Goal: Task Accomplishment & Management: Use online tool/utility

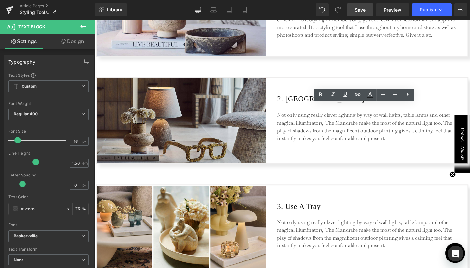
click at [362, 11] on span "Save" at bounding box center [360, 10] width 11 height 7
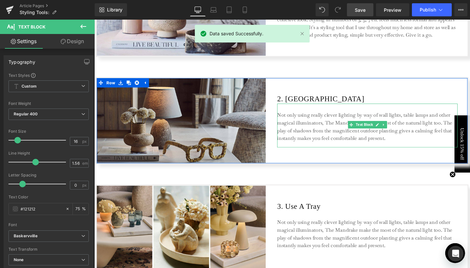
click at [309, 125] on p "Not only using really clever lighting by way of wall lights, table lamps and ot…" at bounding box center [382, 132] width 190 height 33
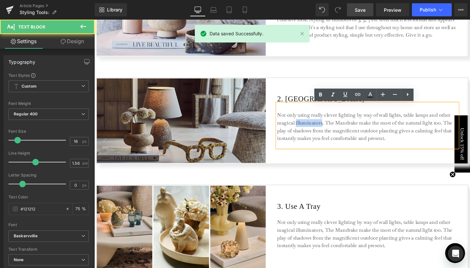
click at [309, 125] on p "Not only using really clever lighting by way of wall lights, table lamps and ot…" at bounding box center [382, 132] width 190 height 33
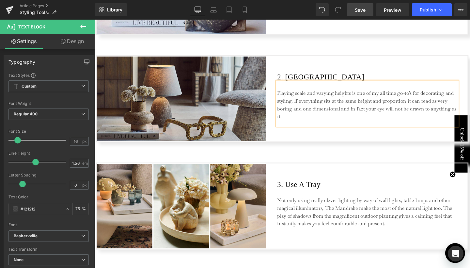
scroll to position [372, 0]
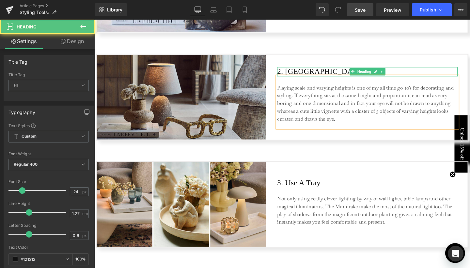
click at [434, 71] on div at bounding box center [382, 70] width 190 height 2
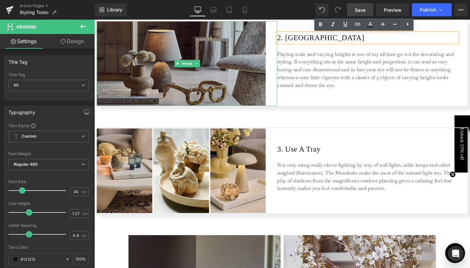
scroll to position [423, 0]
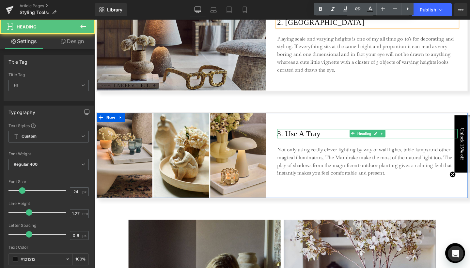
click at [312, 139] on h1 "3. Use A Tray" at bounding box center [382, 140] width 190 height 10
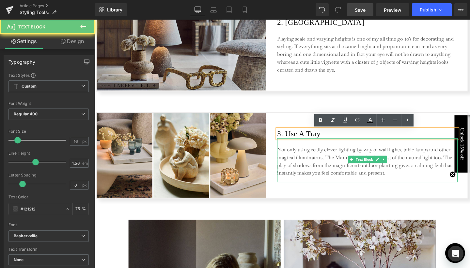
click at [301, 165] on p "Not only using really clever lighting by way of wall lights, table lamps and ot…" at bounding box center [382, 169] width 190 height 33
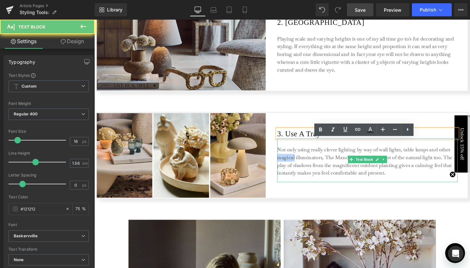
click at [301, 165] on p "Not only using really clever lighting by way of wall lights, table lamps and ot…" at bounding box center [382, 169] width 190 height 33
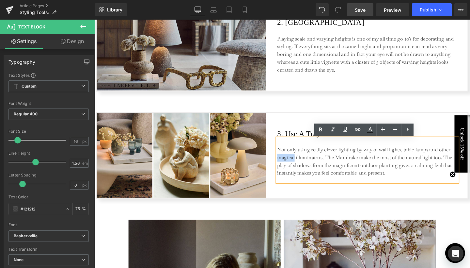
click at [310, 159] on p "Not only using really clever lighting by way of wall lights, table lamps and ot…" at bounding box center [382, 169] width 190 height 33
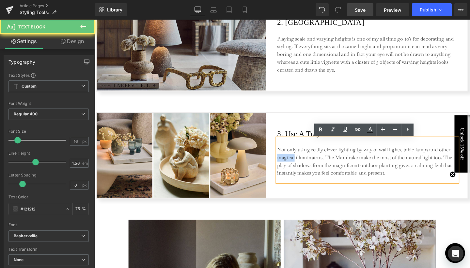
click at [310, 159] on p "Not only using really clever lighting by way of wall lights, table lamps and ot…" at bounding box center [382, 169] width 190 height 33
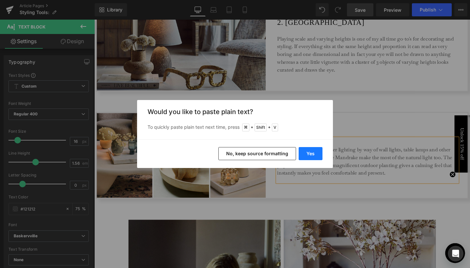
click at [312, 155] on button "Yes" at bounding box center [311, 153] width 24 height 13
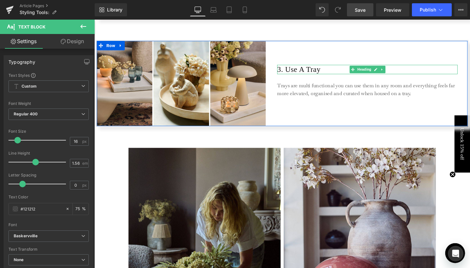
scroll to position [500, 0]
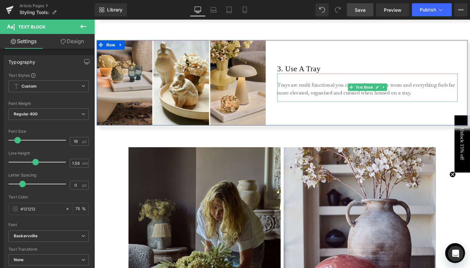
click at [431, 96] on p "Trays are multi functional you can use them in any room and everything feels fa…" at bounding box center [382, 92] width 190 height 16
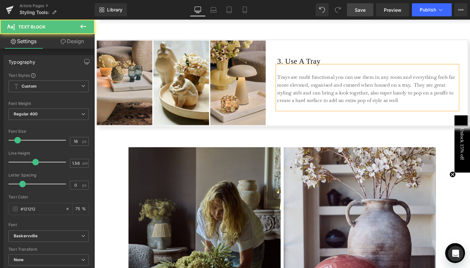
click at [309, 104] on p "Trays are multi functional you can use them in any room and everything feels fa…" at bounding box center [382, 92] width 190 height 33
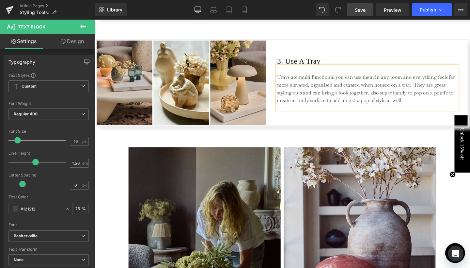
click at [421, 104] on p "Trays are multi functional you can use them in any room and everything feels fa…" at bounding box center [382, 92] width 190 height 33
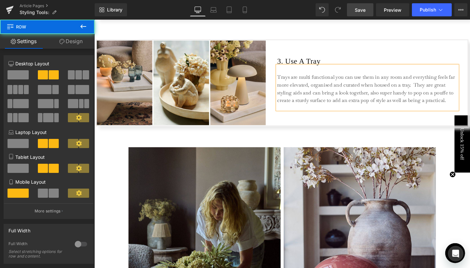
click at [295, 124] on div "3. Use A Tray Heading Trays are multi functional you can use them in any room a…" at bounding box center [382, 85] width 190 height 89
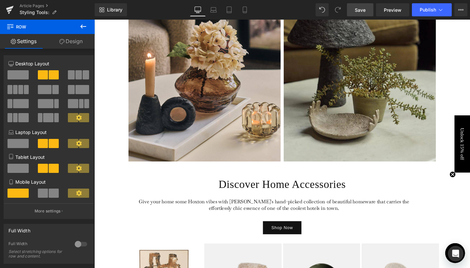
scroll to position [899, 0]
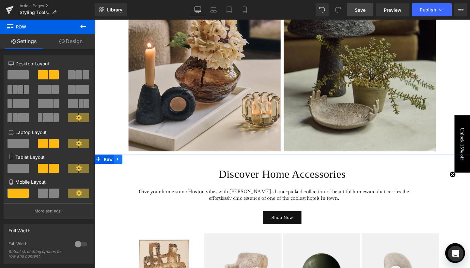
click at [121, 170] on link at bounding box center [119, 166] width 8 height 10
click at [127, 169] on link at bounding box center [128, 166] width 8 height 10
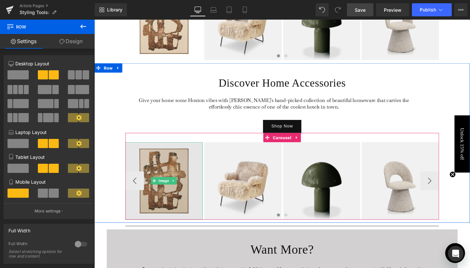
scroll to position [1151, 0]
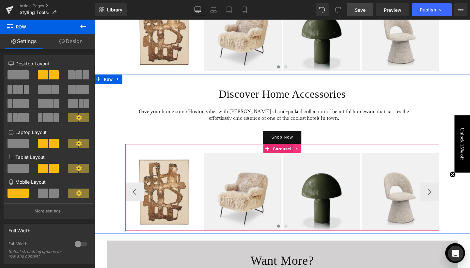
click at [305, 157] on icon at bounding box center [307, 155] width 5 height 5
click at [310, 156] on icon at bounding box center [312, 155] width 5 height 5
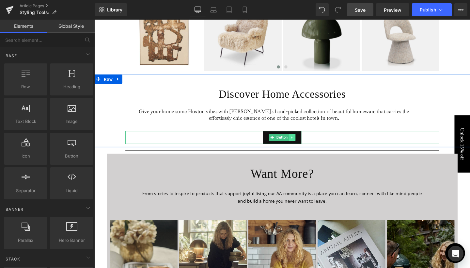
click at [303, 143] on icon at bounding box center [303, 143] width 4 height 4
click at [304, 144] on icon at bounding box center [306, 143] width 4 height 4
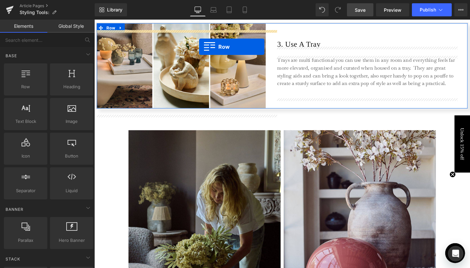
scroll to position [465, 0]
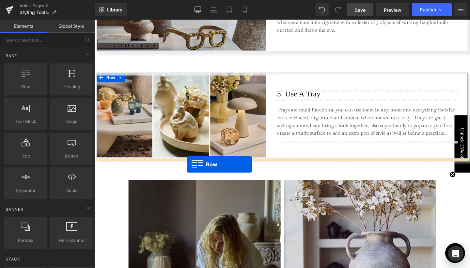
drag, startPoint x: 107, startPoint y: 81, endPoint x: 192, endPoint y: 172, distance: 123.9
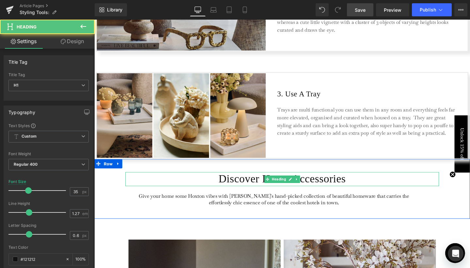
click at [250, 183] on h1 "Discover Home Accessories" at bounding box center [292, 187] width 330 height 14
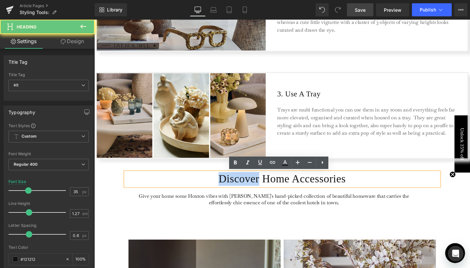
click at [250, 183] on h1 "Discover Home Accessories" at bounding box center [292, 187] width 330 height 14
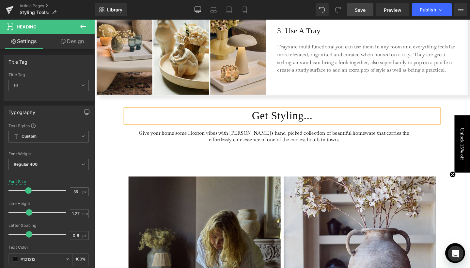
scroll to position [537, 0]
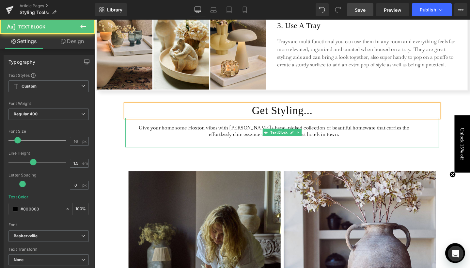
click at [312, 139] on p "Give your home some Hoxton vibes with [PERSON_NAME]'s hand-picked collection of…" at bounding box center [283, 137] width 305 height 14
click at [309, 139] on p "Give your home some Hoxton vibes with [PERSON_NAME]'s hand-picked collection of…" at bounding box center [283, 137] width 305 height 14
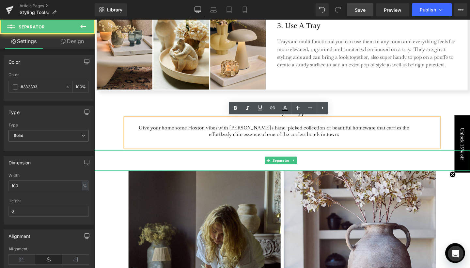
click at [205, 166] on hr at bounding box center [291, 169] width 395 height 18
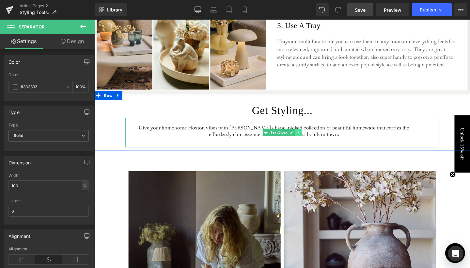
click at [311, 138] on link at bounding box center [309, 138] width 7 height 8
click at [311, 138] on icon at bounding box center [313, 139] width 4 height 4
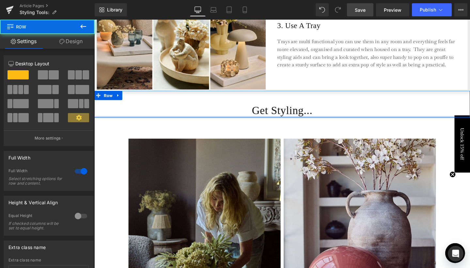
drag, startPoint x: 234, startPoint y: 124, endPoint x: 234, endPoint y: 118, distance: 6.5
click at [234, 118] on div "Get Styling... Heading Row 42px" at bounding box center [291, 108] width 395 height 28
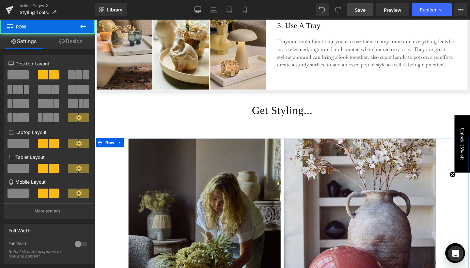
click at [100, 166] on div "Image Image Row" at bounding box center [292, 246] width 392 height 204
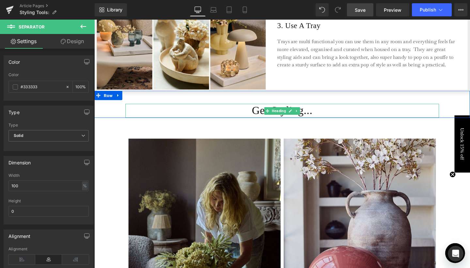
drag, startPoint x: 400, startPoint y: 123, endPoint x: 397, endPoint y: 118, distance: 5.7
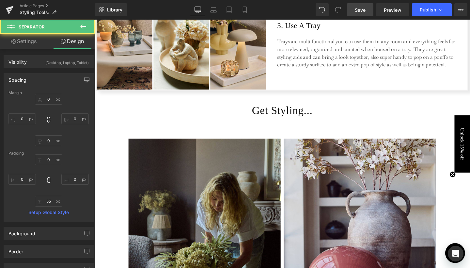
click at [469, 207] on div "Image Image Row" at bounding box center [292, 246] width 392 height 204
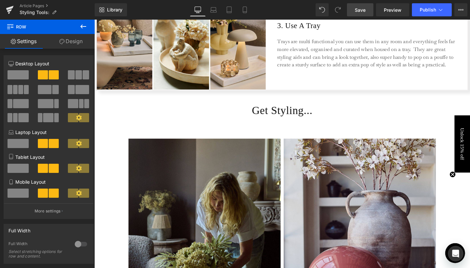
click at [362, 9] on span "Save" at bounding box center [360, 10] width 11 height 7
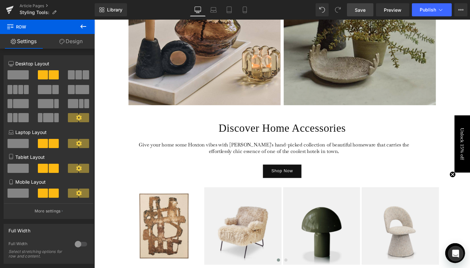
scroll to position [994, 0]
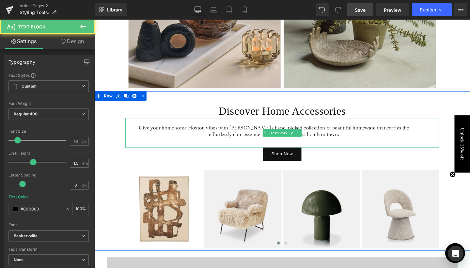
click at [328, 140] on p "Give your home some Hoxton vibes with [PERSON_NAME]'s hand-picked collection of…" at bounding box center [283, 137] width 305 height 14
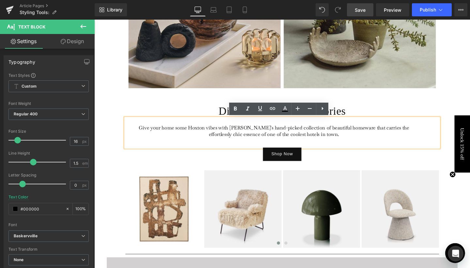
click at [323, 134] on p "Give your home some Hoxton vibes with [PERSON_NAME]'s hand-picked collection of…" at bounding box center [283, 137] width 305 height 14
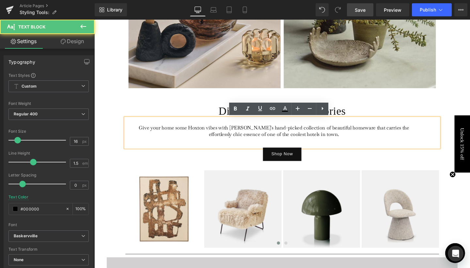
click at [323, 134] on p "Give your home some Hoxton vibes with [PERSON_NAME]'s hand-picked collection of…" at bounding box center [283, 137] width 305 height 14
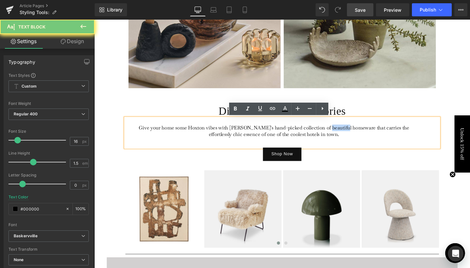
click at [323, 134] on p "Give your home some Hoxton vibes with [PERSON_NAME]'s hand-picked collection of…" at bounding box center [283, 137] width 305 height 14
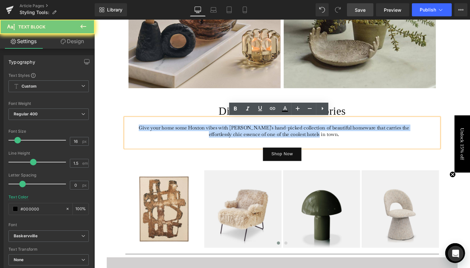
click at [323, 134] on p "Give your home some Hoxton vibes with [PERSON_NAME]'s hand-picked collection of…" at bounding box center [283, 137] width 305 height 14
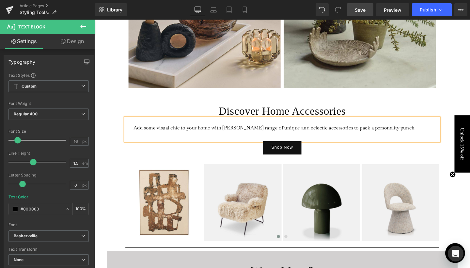
click at [363, 132] on p "Add some visual chic to your home with [PERSON_NAME] range of unique and eclect…" at bounding box center [283, 133] width 305 height 7
click at [430, 134] on p "Add some visual chic to your home with [PERSON_NAME] range of unique and eclect…" at bounding box center [283, 133] width 305 height 7
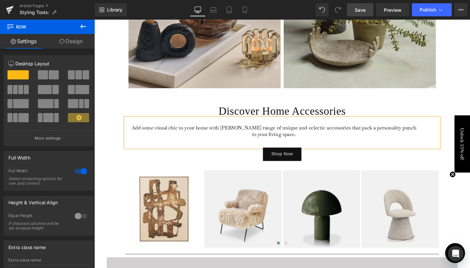
click at [445, 101] on div "Discover Home Accessories Heading Add some visual chic to your home with [PERSO…" at bounding box center [291, 179] width 395 height 168
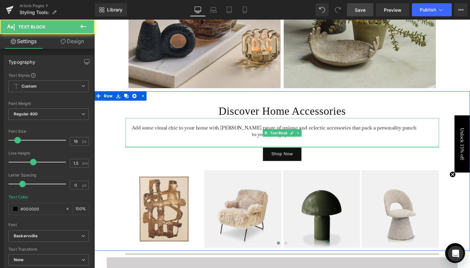
click at [345, 153] on div at bounding box center [292, 154] width 330 height 2
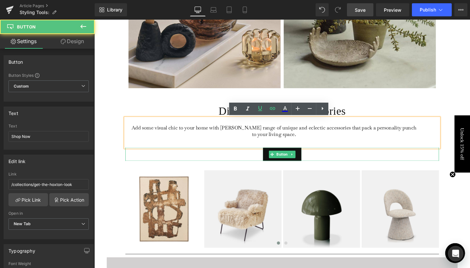
click at [316, 160] on div "Shop Now" at bounding box center [292, 161] width 330 height 14
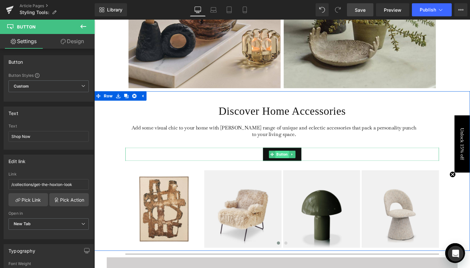
click at [291, 161] on span "Button" at bounding box center [292, 161] width 14 height 8
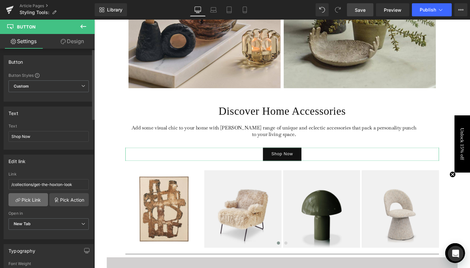
click at [36, 196] on link "Pick Link" at bounding box center [28, 199] width 40 height 13
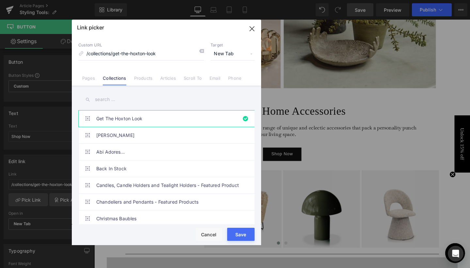
click at [102, 102] on input "text" at bounding box center [166, 99] width 176 height 15
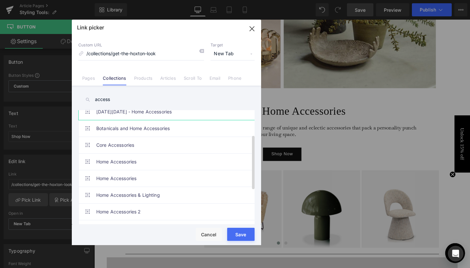
scroll to position [65, 0]
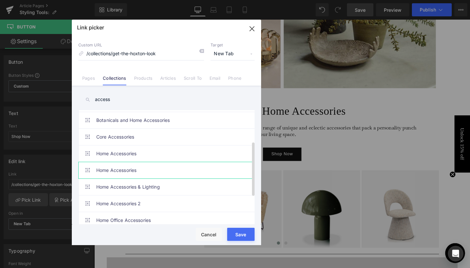
type input "access"
click at [110, 168] on link "Home Accessories" at bounding box center [168, 170] width 144 height 16
type input "/collections/ga4-accessories"
click at [233, 234] on button "Save" at bounding box center [240, 234] width 27 height 13
type input "/collections/ga4-accessories"
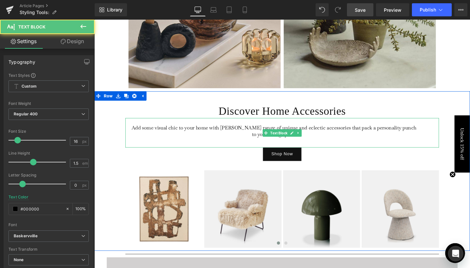
click at [324, 143] on p "Add some visual chic to your home with [PERSON_NAME] range of unique and eclect…" at bounding box center [283, 137] width 305 height 14
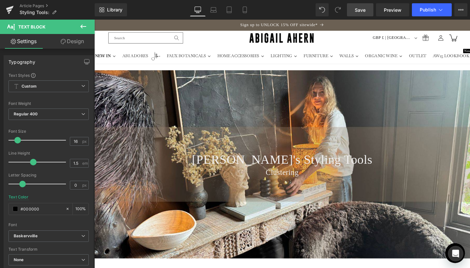
scroll to position [0, 0]
click at [362, 7] on span "Save" at bounding box center [360, 10] width 11 height 7
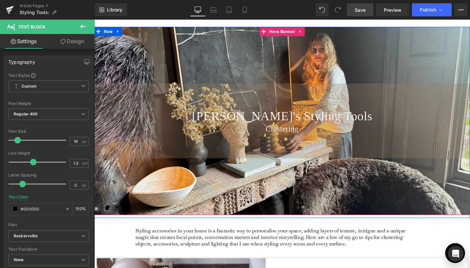
scroll to position [45, 0]
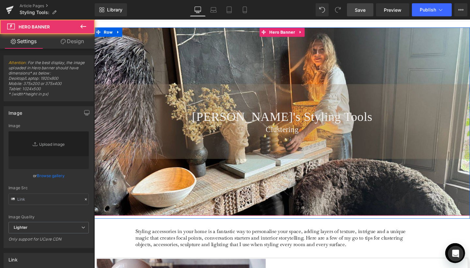
click at [256, 80] on div "[PERSON_NAME]'s Styling Tools Heading Clustering Heading" at bounding box center [291, 127] width 395 height 198
type input "[URL][DOMAIN_NAME]"
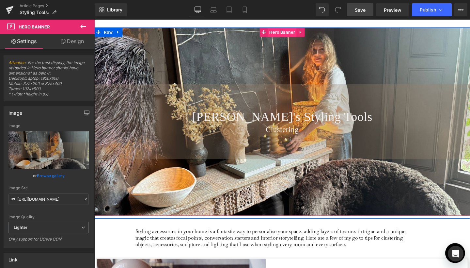
click at [293, 33] on span "Hero Banner" at bounding box center [292, 33] width 30 height 10
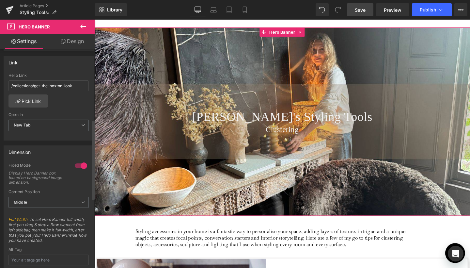
scroll to position [198, 0]
click at [39, 99] on link "Pick Link" at bounding box center [28, 99] width 40 height 13
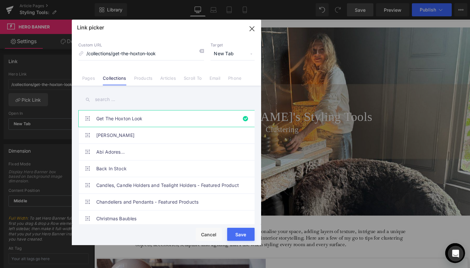
click at [112, 95] on input "text" at bounding box center [166, 99] width 176 height 15
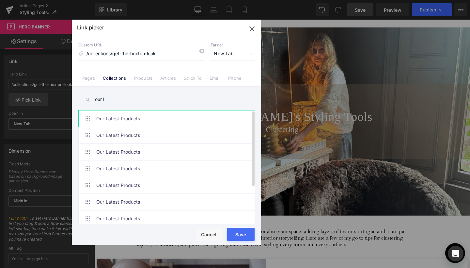
type input "our l"
click at [121, 119] on link "Our Latest Products" at bounding box center [168, 118] width 144 height 16
type input "/collections/new-in"
click at [240, 233] on button "Save" at bounding box center [240, 234] width 27 height 13
type input "/collections/new-in"
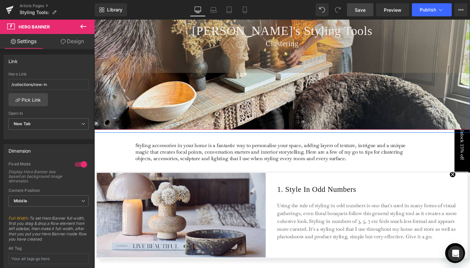
scroll to position [233, 0]
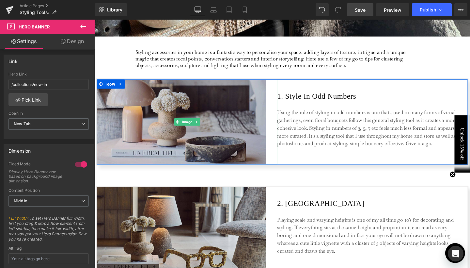
click at [247, 127] on img at bounding box center [192, 127] width 190 height 89
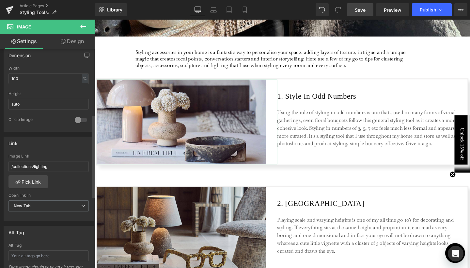
scroll to position [202, 0]
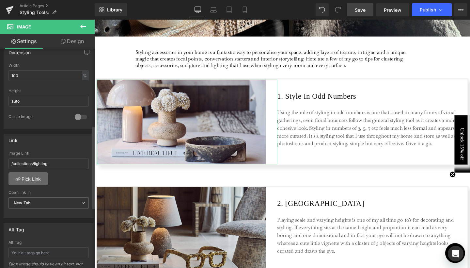
click at [40, 177] on link "Pick Link" at bounding box center [28, 178] width 40 height 13
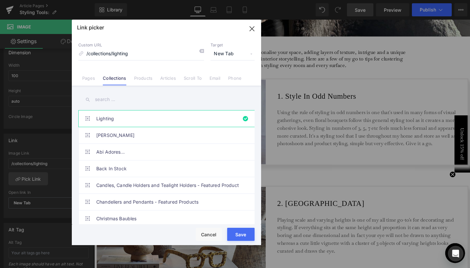
click at [109, 97] on input "text" at bounding box center [166, 99] width 176 height 15
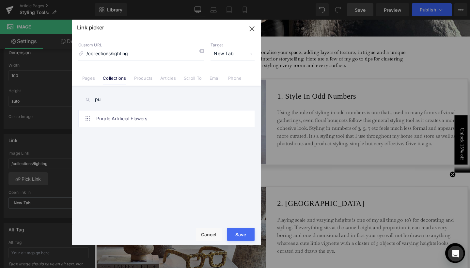
type input "p"
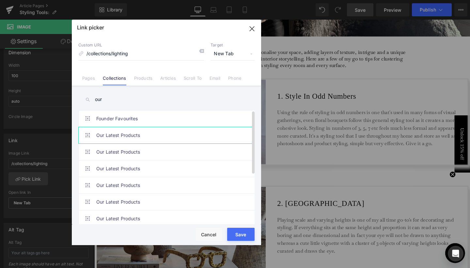
type input "our"
click at [114, 133] on link "Our Latest Products" at bounding box center [168, 135] width 144 height 16
type input "/collections/new-in"
click at [241, 233] on button "Save" at bounding box center [240, 234] width 27 height 13
type input "/collections/new-in"
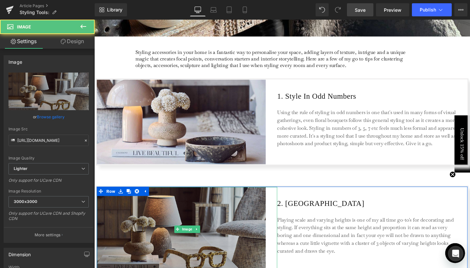
click at [196, 212] on img at bounding box center [192, 239] width 190 height 89
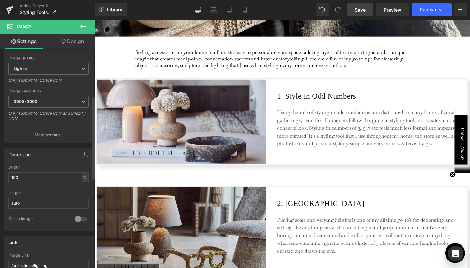
scroll to position [146, 0]
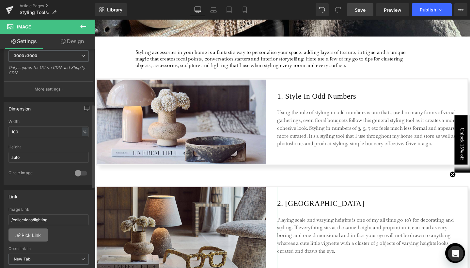
click at [37, 233] on link "Pick Link" at bounding box center [28, 234] width 40 height 13
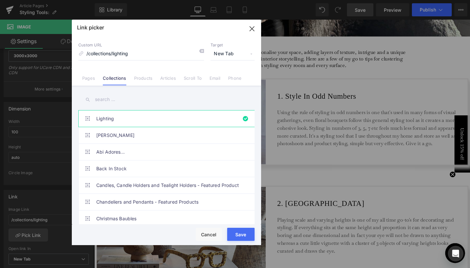
click at [111, 99] on input "text" at bounding box center [166, 99] width 176 height 15
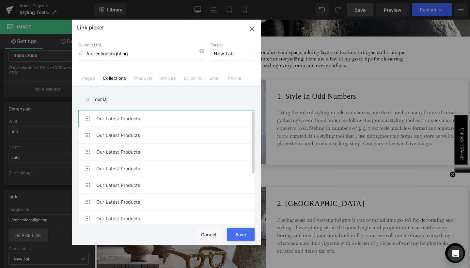
type input "our la"
click at [114, 117] on link "Our Latest Products" at bounding box center [168, 118] width 144 height 16
type input "/collections/new-in"
click at [236, 232] on button "Save" at bounding box center [240, 234] width 27 height 13
type input "/collections/new-in"
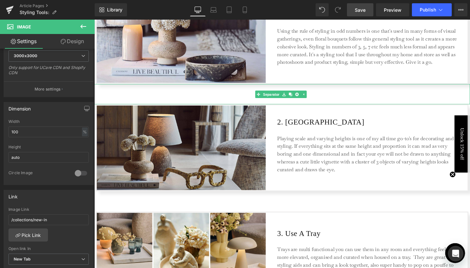
scroll to position [371, 0]
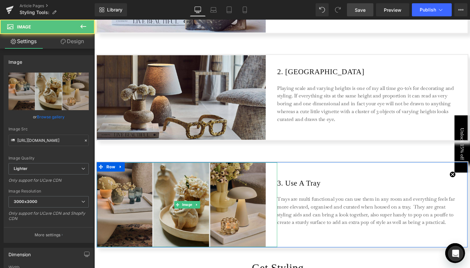
click at [196, 176] on img at bounding box center [192, 214] width 190 height 89
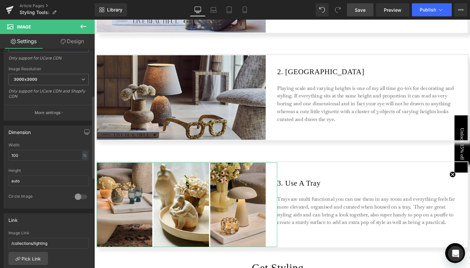
scroll to position [166, 0]
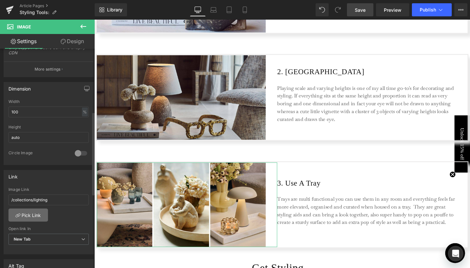
click at [41, 214] on link "Pick Link" at bounding box center [28, 214] width 40 height 13
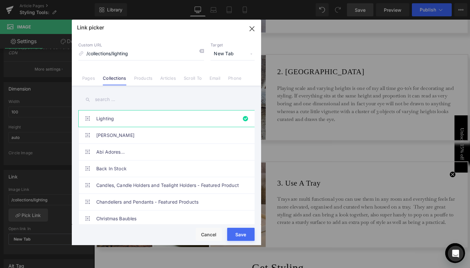
click at [107, 99] on input "text" at bounding box center [166, 99] width 176 height 15
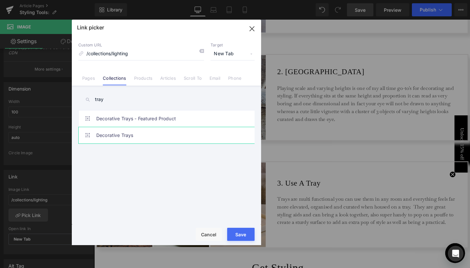
type input "tray"
click at [108, 136] on link "Decorative Trays" at bounding box center [168, 135] width 144 height 16
type input "/collections/decorative-trays"
click at [239, 234] on button "Save" at bounding box center [240, 234] width 27 height 13
type input "/collections/decorative-trays"
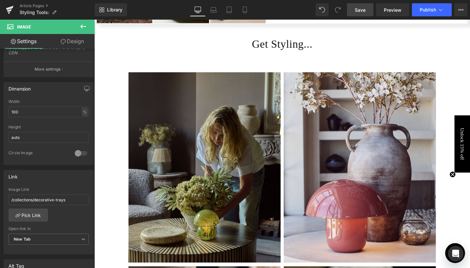
scroll to position [642, 0]
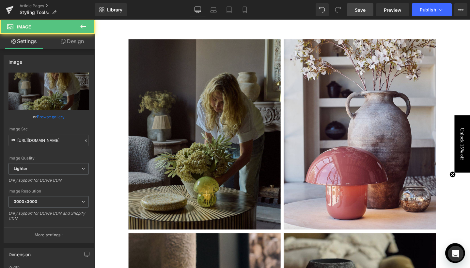
click at [224, 139] on img at bounding box center [210, 140] width 160 height 200
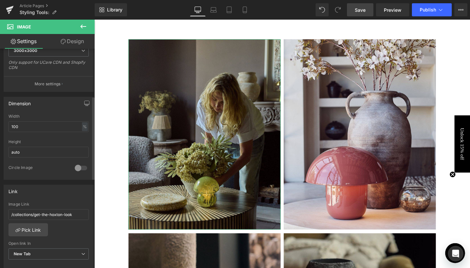
scroll to position [173, 0]
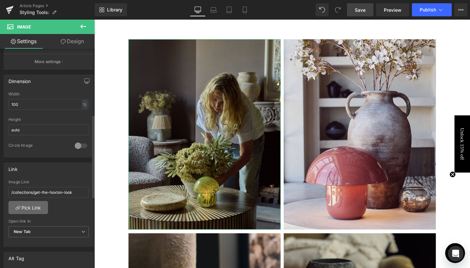
click at [32, 209] on link "Pick Link" at bounding box center [28, 207] width 40 height 13
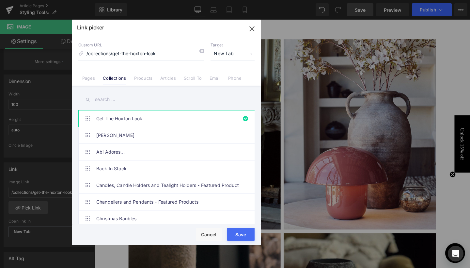
click at [106, 100] on input "text" at bounding box center [166, 99] width 176 height 15
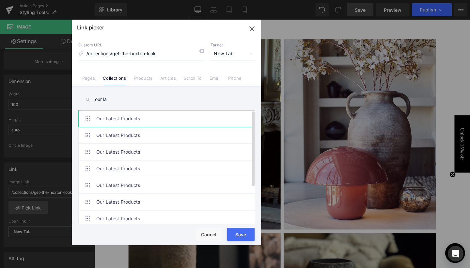
type input "our la"
click at [108, 116] on link "Our Latest Products" at bounding box center [168, 118] width 144 height 16
type input "/collections/new-in"
click at [239, 235] on button "Save" at bounding box center [240, 234] width 27 height 13
type input "/collections/new-in"
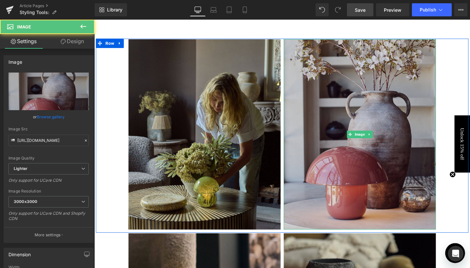
click at [351, 183] on img at bounding box center [374, 140] width 160 height 200
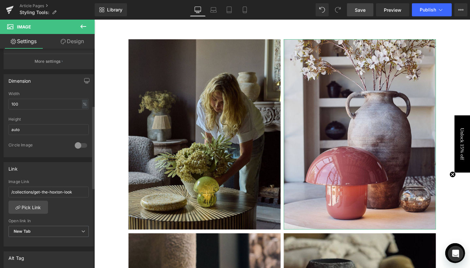
scroll to position [209, 0]
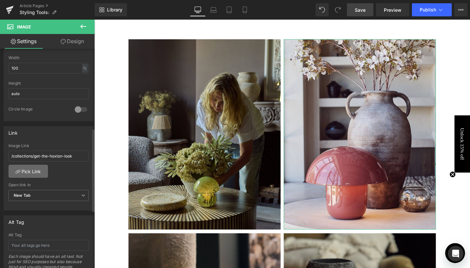
click at [42, 171] on link "Pick Link" at bounding box center [28, 171] width 40 height 13
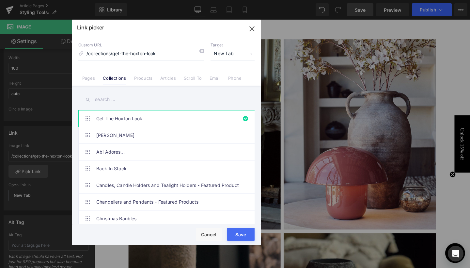
click at [112, 97] on input "text" at bounding box center [166, 99] width 176 height 15
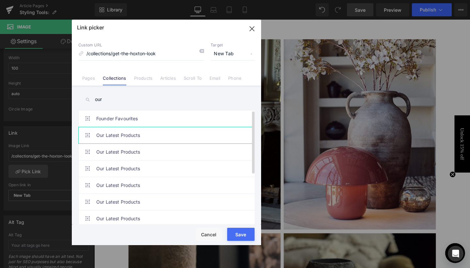
type input "our"
click at [116, 136] on link "Our Latest Products" at bounding box center [168, 135] width 144 height 16
type input "/collections/new-in"
click at [239, 235] on button "Save" at bounding box center [240, 234] width 27 height 13
type input "/collections/new-in"
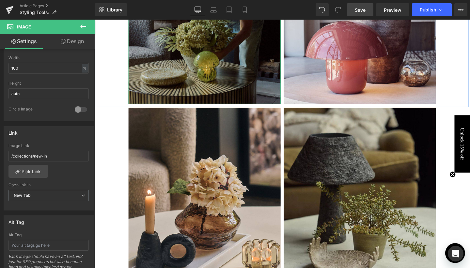
scroll to position [863, 0]
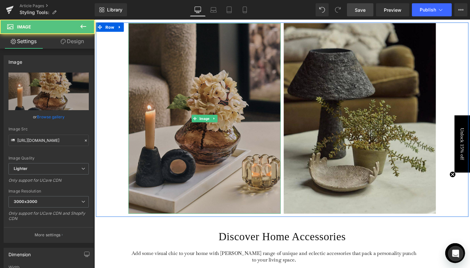
click at [239, 139] on img at bounding box center [210, 123] width 160 height 200
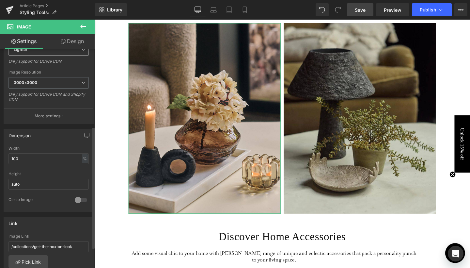
scroll to position [154, 0]
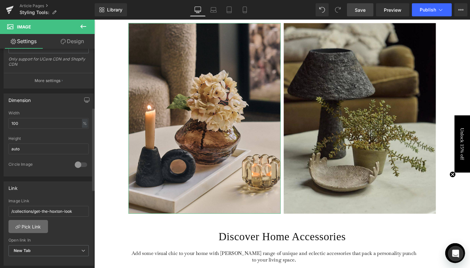
click at [33, 226] on link "Pick Link" at bounding box center [28, 226] width 40 height 13
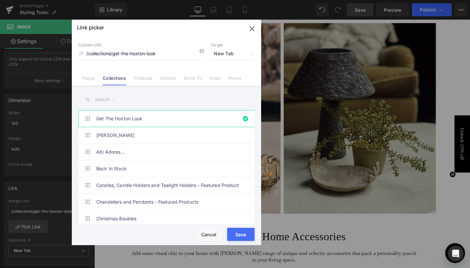
click at [113, 98] on input "text" at bounding box center [166, 99] width 176 height 15
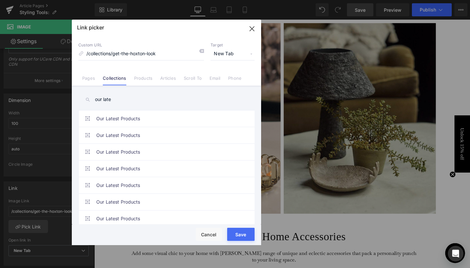
type input "our late"
click at [125, 90] on div "our late Get The Hoxton Look Abi Adores Abi Adores... Back In Stock Candles, Ca…" at bounding box center [167, 156] width 190 height 140
click at [124, 113] on link "Our Latest Products" at bounding box center [168, 118] width 144 height 16
type input "/collections/new-in"
click at [238, 237] on button "Save" at bounding box center [240, 234] width 27 height 13
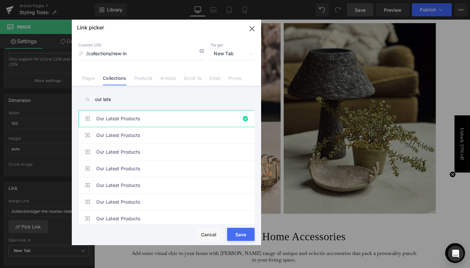
type input "/collections/new-in"
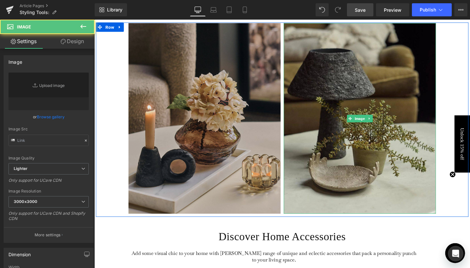
type input "[URL][DOMAIN_NAME]"
drag, startPoint x: 347, startPoint y: 154, endPoint x: 135, endPoint y: 161, distance: 212.2
click at [347, 154] on img at bounding box center [374, 123] width 160 height 200
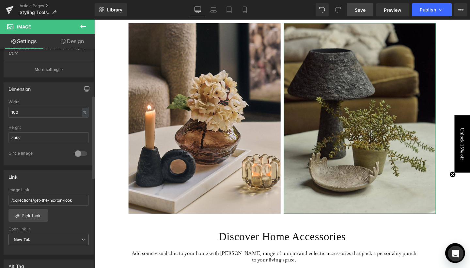
scroll to position [201, 0]
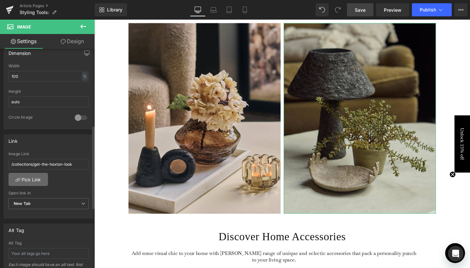
click at [34, 176] on link "Pick Link" at bounding box center [28, 179] width 40 height 13
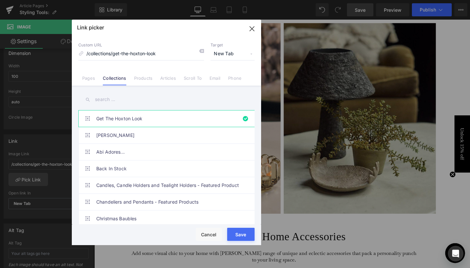
click at [111, 95] on input "text" at bounding box center [166, 99] width 176 height 15
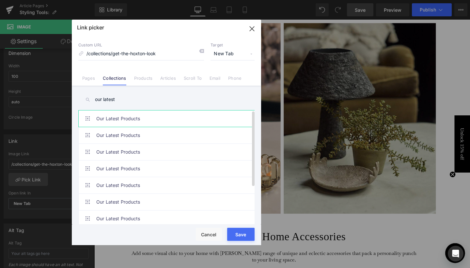
type input "our latest"
click at [115, 118] on link "Our Latest Products" at bounding box center [168, 118] width 144 height 16
type input "/collections/new-in"
click at [237, 233] on button "Save" at bounding box center [240, 234] width 27 height 13
type input "/collections/new-in"
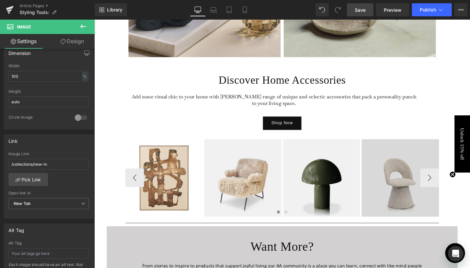
scroll to position [1023, 0]
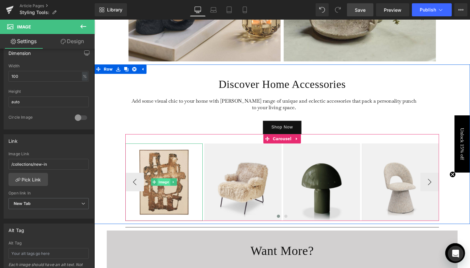
click at [164, 189] on span "Image" at bounding box center [167, 191] width 13 height 8
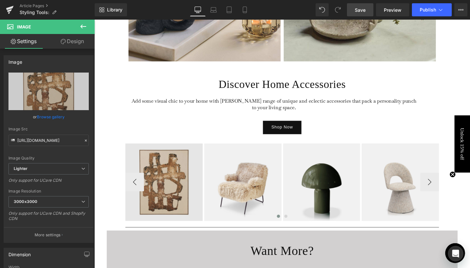
click at [163, 202] on img at bounding box center [167, 190] width 81 height 81
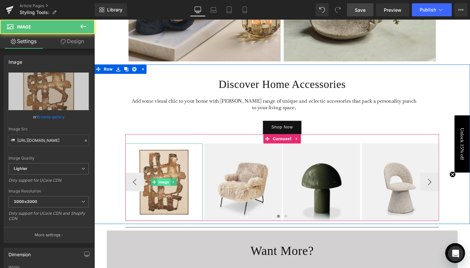
click at [166, 189] on span "Image" at bounding box center [167, 191] width 13 height 8
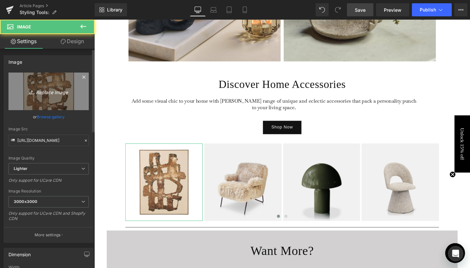
click at [56, 94] on icon "Replace Image" at bounding box center [49, 91] width 52 height 8
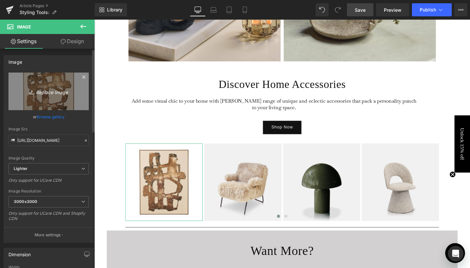
type input "C:\fakepath\4.jpg"
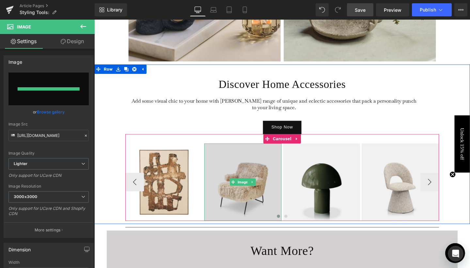
type input "[URL][DOMAIN_NAME]"
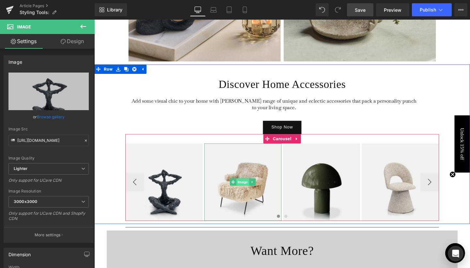
click at [250, 191] on span "Image" at bounding box center [250, 190] width 13 height 8
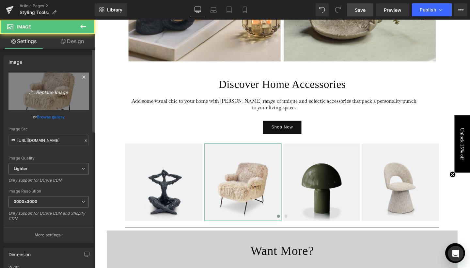
click at [56, 95] on icon "Replace Image" at bounding box center [49, 91] width 52 height 8
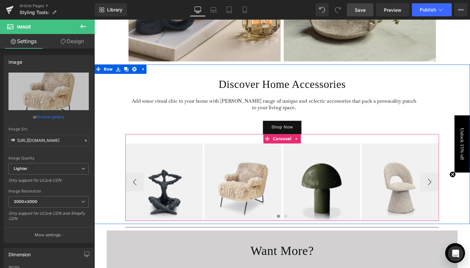
type input "C:\fakepath\5.jpg"
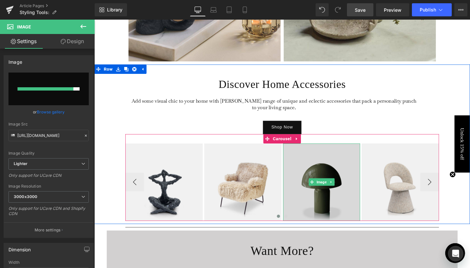
type input "[URL][DOMAIN_NAME]"
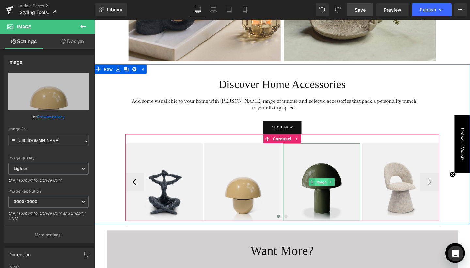
click at [334, 192] on span "Image" at bounding box center [333, 191] width 13 height 8
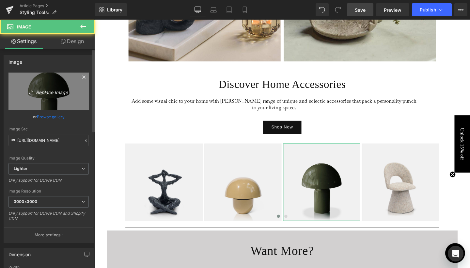
click at [56, 96] on link "Replace Image" at bounding box center [48, 92] width 80 height 38
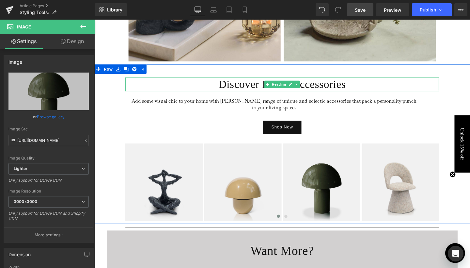
type input "C:\fakepath\6.jpg"
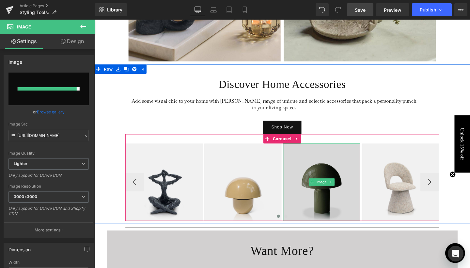
type input "[URL][DOMAIN_NAME]"
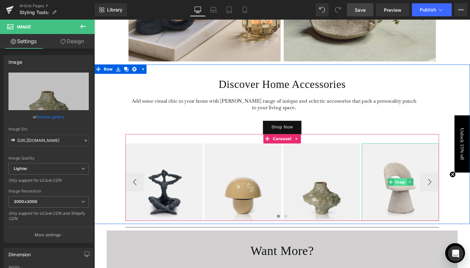
click at [410, 190] on span "Image" at bounding box center [416, 190] width 13 height 8
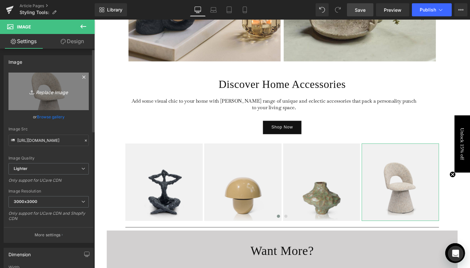
click at [40, 92] on icon "Replace Image" at bounding box center [49, 91] width 52 height 8
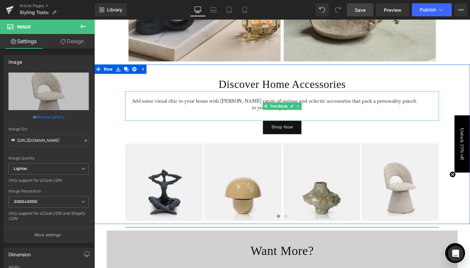
type input "C:\fakepath\7.jpg"
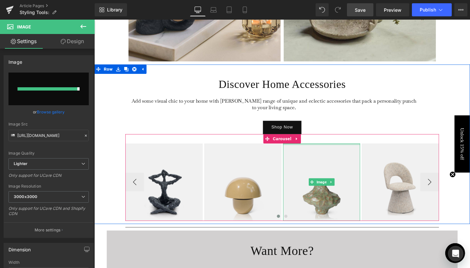
type input "[URL][DOMAIN_NAME]"
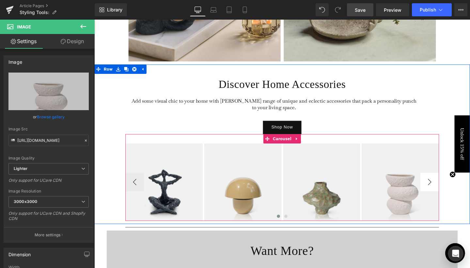
click at [447, 189] on button "›" at bounding box center [447, 190] width 20 height 20
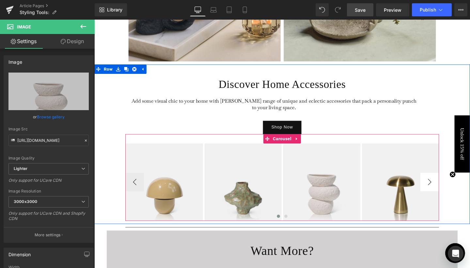
click at [446, 193] on button "›" at bounding box center [447, 190] width 20 height 20
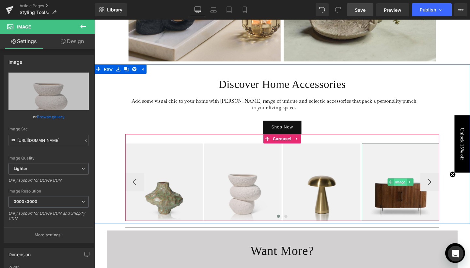
click at [417, 191] on span "Image" at bounding box center [416, 191] width 13 height 8
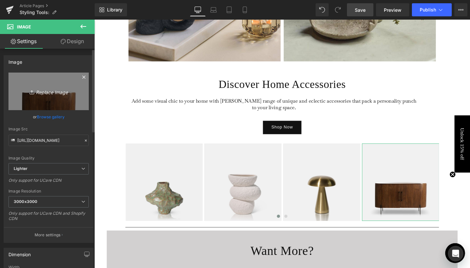
click at [63, 91] on icon "Replace Image" at bounding box center [49, 91] width 52 height 8
type input "C:\fakepath\11.jpg"
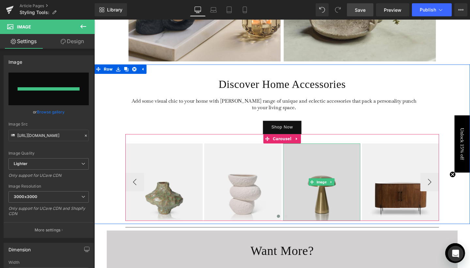
type input "[URL][DOMAIN_NAME]"
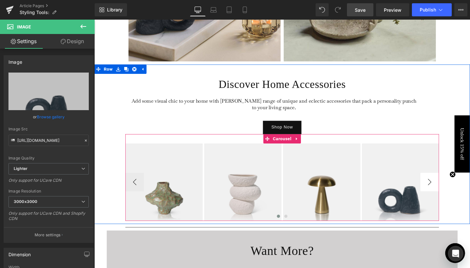
click at [452, 190] on button "›" at bounding box center [447, 190] width 20 height 20
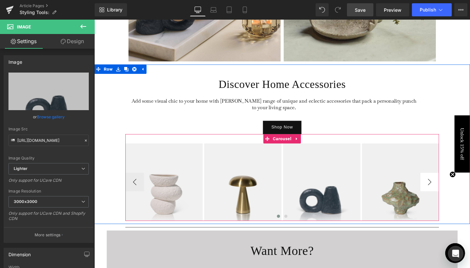
click at [448, 191] on button "›" at bounding box center [447, 190] width 20 height 20
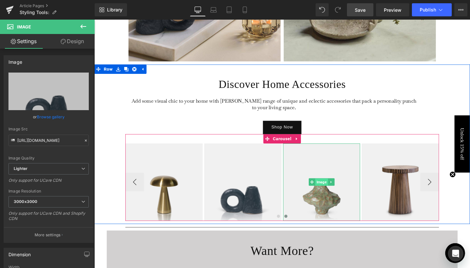
click at [333, 189] on span "Image" at bounding box center [333, 191] width 13 height 8
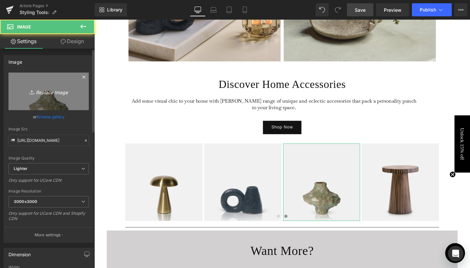
click at [51, 90] on icon "Replace Image" at bounding box center [49, 91] width 52 height 8
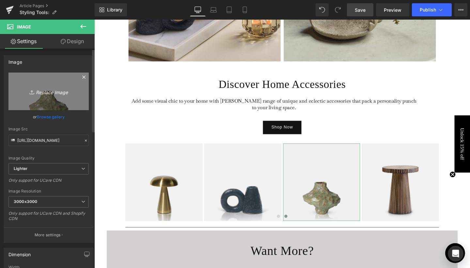
type input "C:\fakepath\10.jpg"
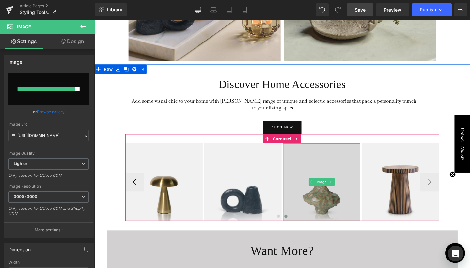
type input "[URL][DOMAIN_NAME]"
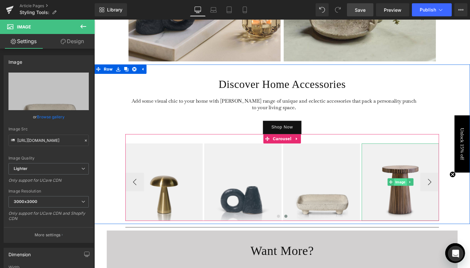
click at [416, 190] on span "Image" at bounding box center [416, 191] width 13 height 8
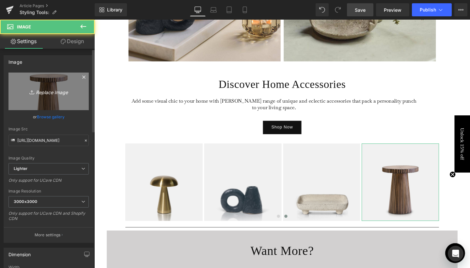
click at [45, 90] on icon "Replace Image" at bounding box center [49, 91] width 52 height 8
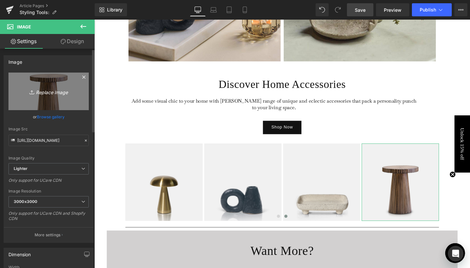
type input "C:\fakepath\8.jpg"
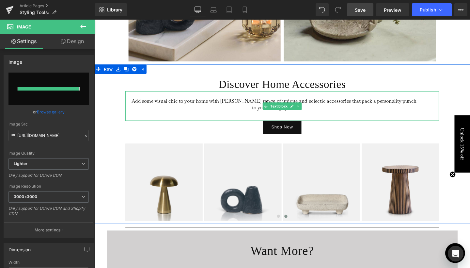
type input "[URL][DOMAIN_NAME]"
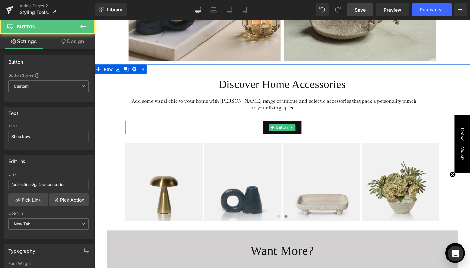
click at [387, 126] on div at bounding box center [292, 127] width 330 height 2
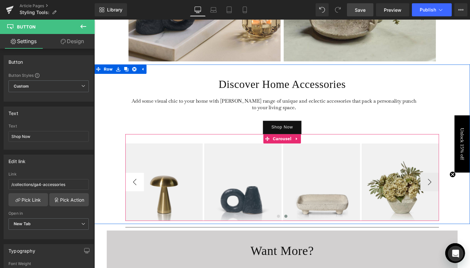
click at [134, 190] on button "‹" at bounding box center [137, 190] width 20 height 20
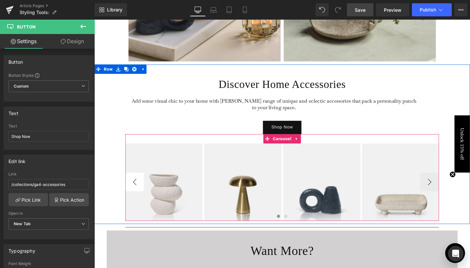
click at [134, 190] on button "‹" at bounding box center [137, 190] width 20 height 20
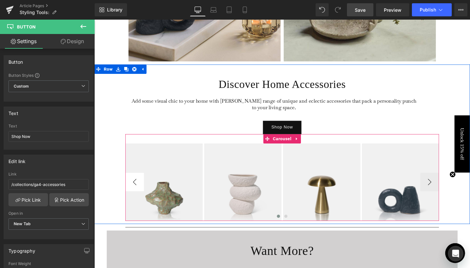
click at [134, 190] on button "‹" at bounding box center [137, 190] width 20 height 20
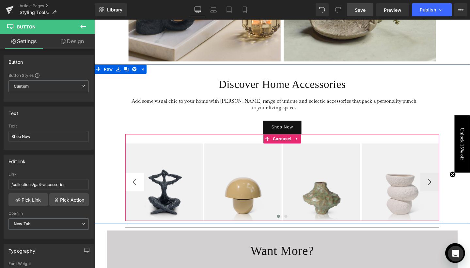
click at [134, 190] on button "‹" at bounding box center [137, 190] width 20 height 20
click at [168, 191] on span "Image" at bounding box center [167, 191] width 13 height 8
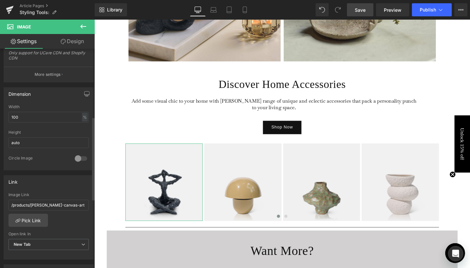
scroll to position [189, 0]
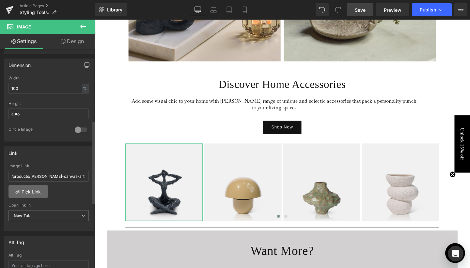
click at [39, 192] on link "Pick Link" at bounding box center [28, 191] width 40 height 13
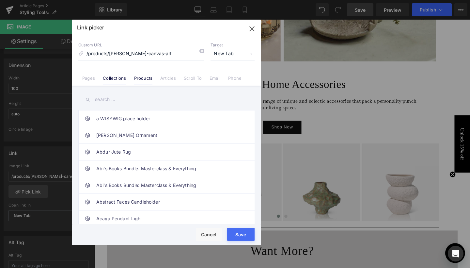
click at [112, 79] on link "Collections" at bounding box center [114, 80] width 23 height 10
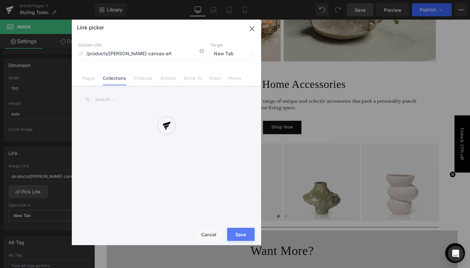
click at [106, 98] on div at bounding box center [167, 132] width 190 height 225
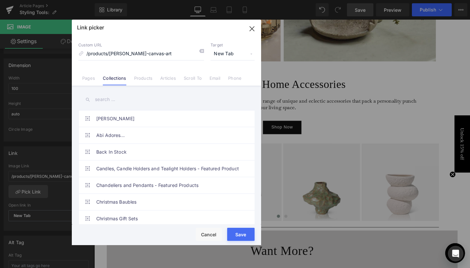
click at [107, 100] on input "text" at bounding box center [166, 99] width 176 height 15
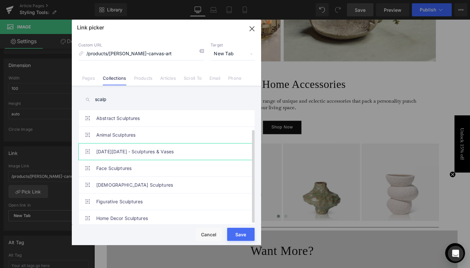
scroll to position [22, 0]
type input "scalp"
click at [114, 210] on link "Home Decor Sculptures" at bounding box center [168, 218] width 144 height 16
type input "/collections/sculptures"
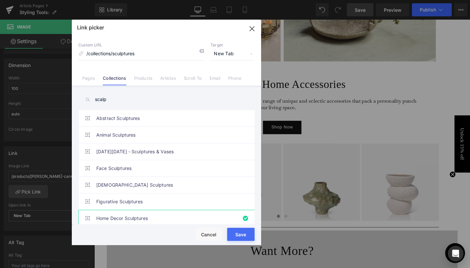
click at [240, 233] on button "Save" at bounding box center [240, 234] width 27 height 13
type input "/collections/sculptures"
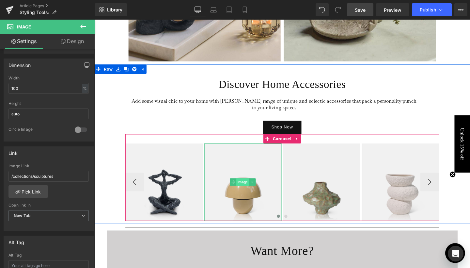
click at [250, 190] on span "Image" at bounding box center [250, 190] width 13 height 8
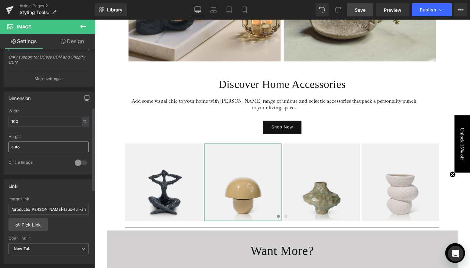
scroll to position [160, 0]
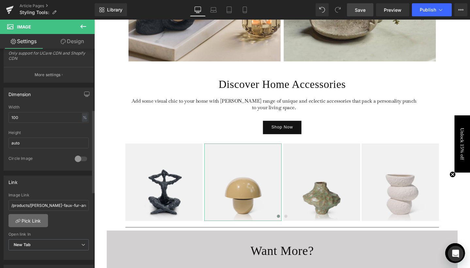
click at [34, 219] on link "Pick Link" at bounding box center [28, 220] width 40 height 13
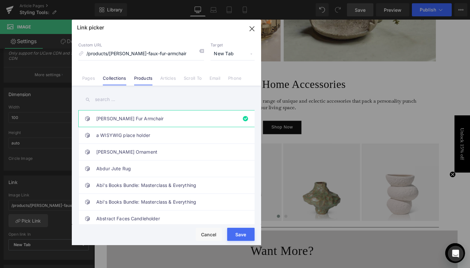
click at [119, 77] on link "Collections" at bounding box center [114, 80] width 23 height 10
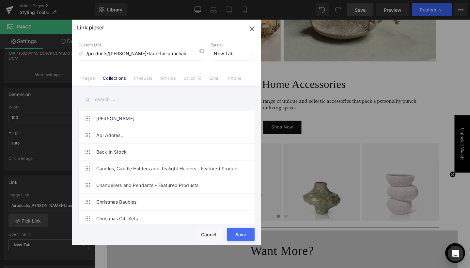
click at [110, 94] on input "text" at bounding box center [166, 99] width 176 height 15
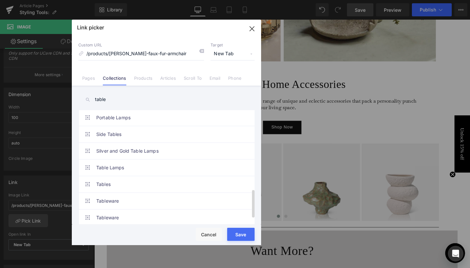
scroll to position [318, 0]
type input "table"
click at [112, 166] on link "Table Lamps" at bounding box center [168, 167] width 144 height 16
type input "/collections/table-lamps"
click at [239, 233] on button "Save" at bounding box center [240, 234] width 27 height 13
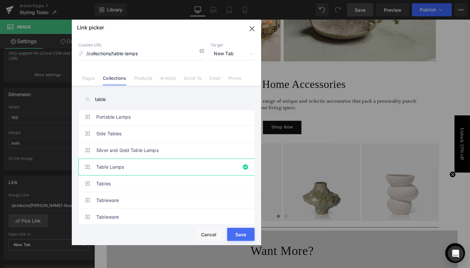
type input "/collections/table-lamps"
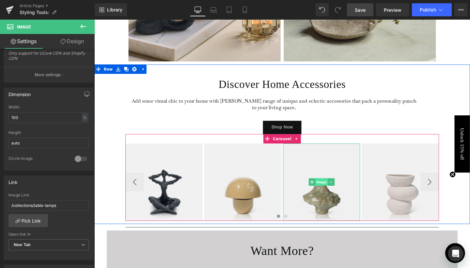
click at [333, 190] on span "Image" at bounding box center [333, 190] width 13 height 8
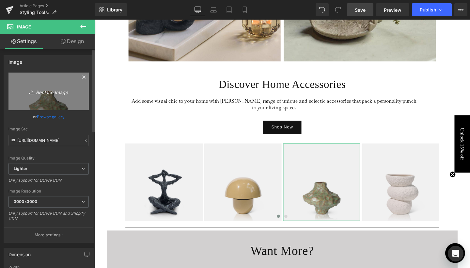
click at [56, 93] on icon "Replace Image" at bounding box center [49, 91] width 52 height 8
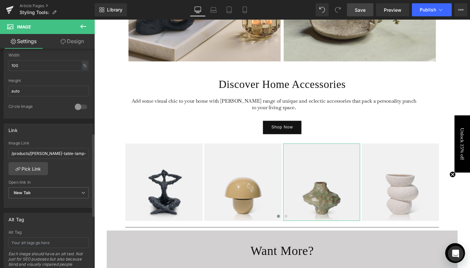
scroll to position [229, 0]
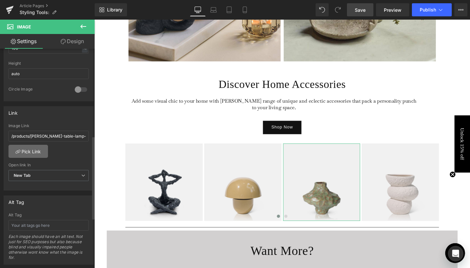
click at [40, 150] on link "Pick Link" at bounding box center [28, 151] width 40 height 13
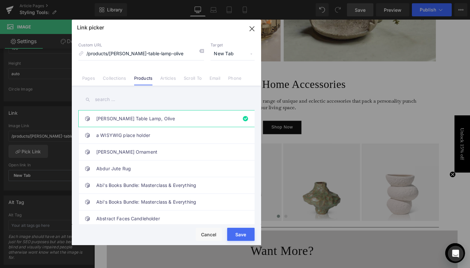
click at [118, 100] on input "text" at bounding box center [166, 99] width 176 height 15
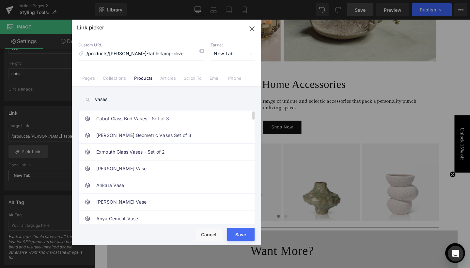
scroll to position [0, 0]
click at [104, 99] on input "vases" at bounding box center [166, 99] width 176 height 15
type input "s"
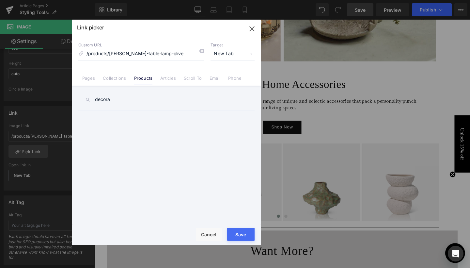
click at [102, 104] on input "decora" at bounding box center [166, 99] width 176 height 15
click at [102, 101] on input "decora" at bounding box center [166, 99] width 176 height 15
click at [118, 76] on link "Collections" at bounding box center [114, 80] width 23 height 10
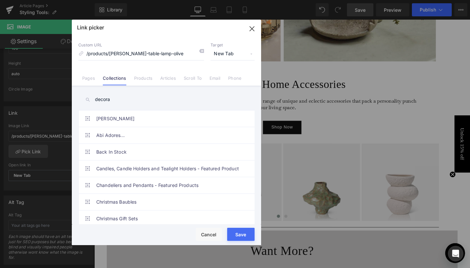
click at [106, 98] on input "decora" at bounding box center [166, 99] width 176 height 15
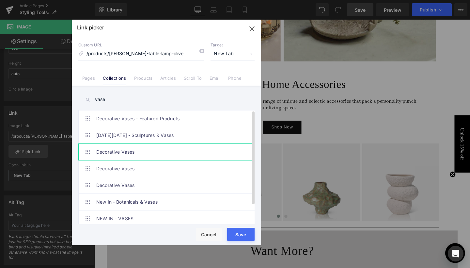
type input "vase"
click at [114, 153] on link "Decorative Vases" at bounding box center [168, 152] width 144 height 16
type input "/collections/vases"
click at [241, 236] on button "Save" at bounding box center [240, 234] width 27 height 13
type input "/collections/vases"
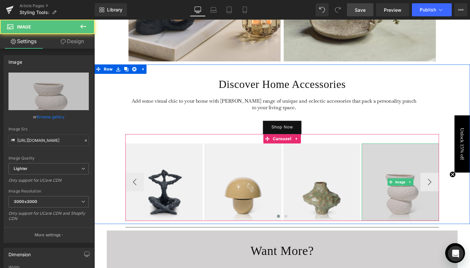
click at [410, 206] on img at bounding box center [416, 190] width 81 height 81
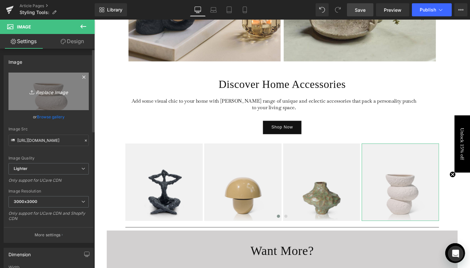
click at [57, 94] on icon "Replace Image" at bounding box center [49, 91] width 52 height 8
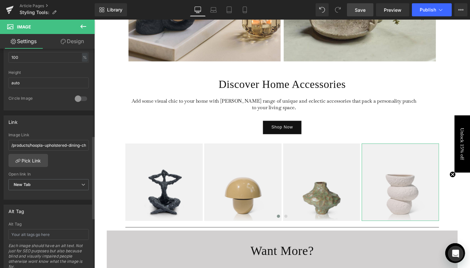
scroll to position [229, 0]
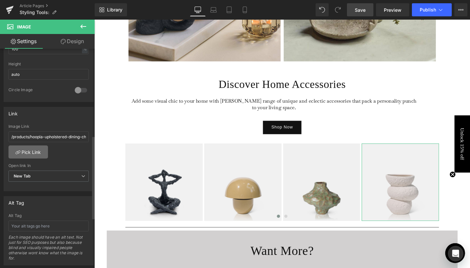
click at [37, 150] on link "Pick Link" at bounding box center [28, 151] width 40 height 13
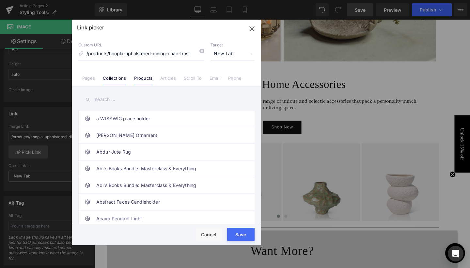
click at [111, 77] on link "Collections" at bounding box center [114, 80] width 23 height 10
click at [106, 98] on input "text" at bounding box center [166, 99] width 176 height 15
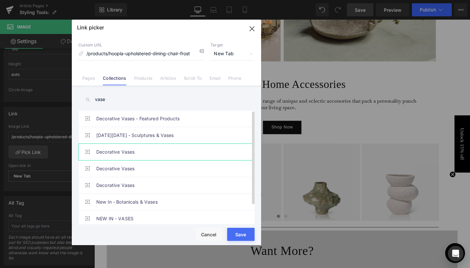
type input "vase"
click at [107, 153] on link "Decorative Vases" at bounding box center [168, 152] width 144 height 16
type input "/collections/vases"
click at [241, 234] on button "Save" at bounding box center [240, 234] width 27 height 13
type input "/collections/vases"
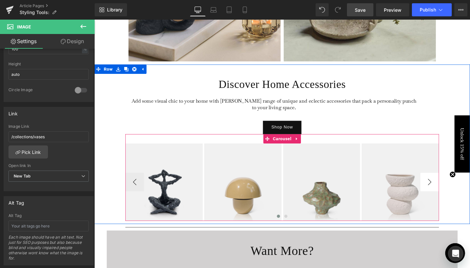
click at [458, 188] on div "Discover Home Accessories Heading Add some visual chic to your home with [PERSO…" at bounding box center [291, 151] width 395 height 168
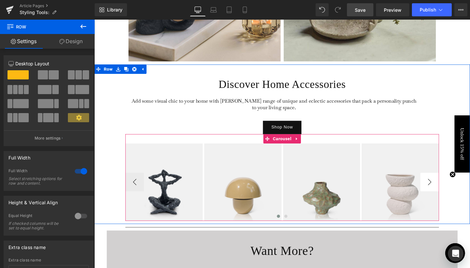
click at [451, 187] on button "›" at bounding box center [447, 190] width 20 height 20
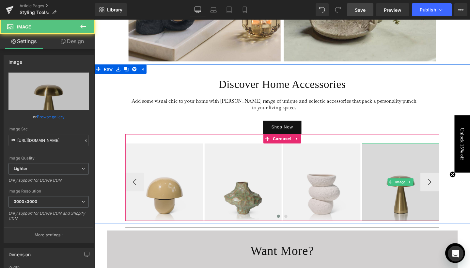
click at [421, 194] on img at bounding box center [416, 190] width 81 height 81
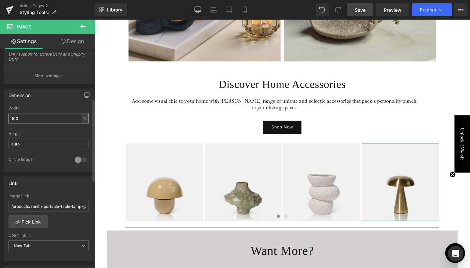
scroll to position [186, 0]
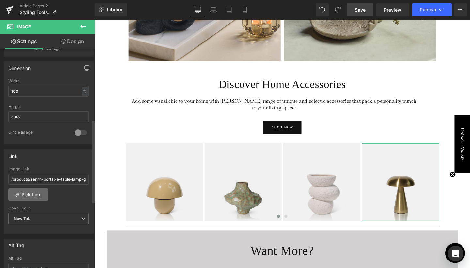
click at [39, 193] on link "Pick Link" at bounding box center [28, 194] width 40 height 13
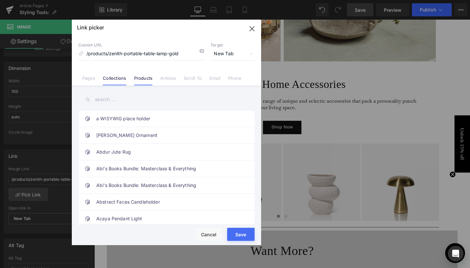
click at [121, 80] on link "Collections" at bounding box center [114, 80] width 23 height 10
click at [109, 99] on input "text" at bounding box center [166, 99] width 176 height 15
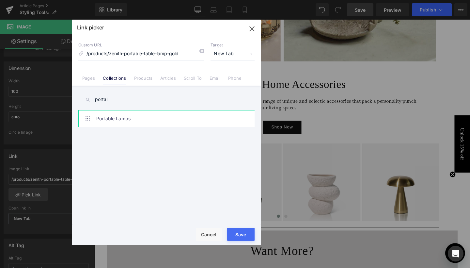
type input "portal"
drag, startPoint x: 107, startPoint y: 110, endPoint x: 107, endPoint y: 114, distance: 4.2
click at [107, 114] on link "Portable Lamps" at bounding box center [168, 118] width 144 height 16
type input "/collections/portable-lamps"
click at [240, 229] on button "Save" at bounding box center [240, 234] width 27 height 13
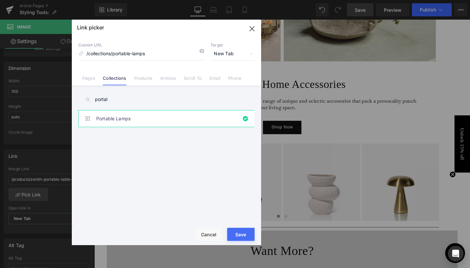
type input "/collections/portable-lamps"
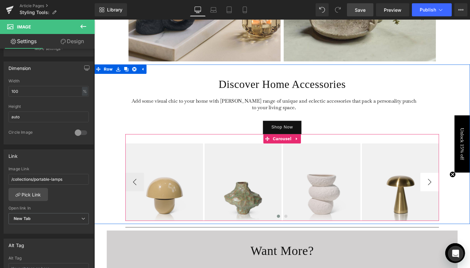
click at [443, 192] on button "›" at bounding box center [447, 190] width 20 height 20
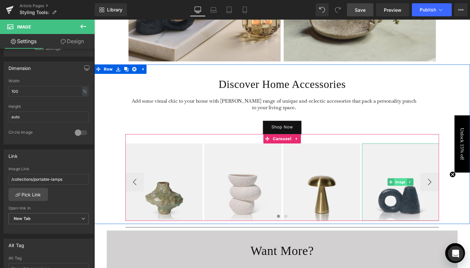
click at [416, 190] on span "Image" at bounding box center [416, 190] width 13 height 8
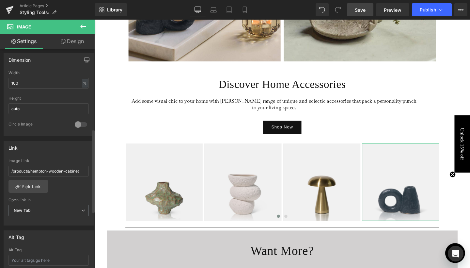
scroll to position [211, 0]
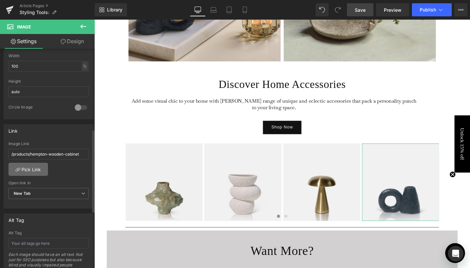
click at [39, 168] on link "Pick Link" at bounding box center [28, 169] width 40 height 13
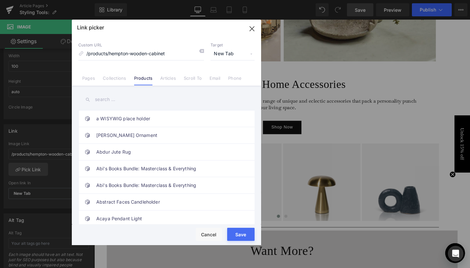
click at [118, 96] on input "text" at bounding box center [166, 99] width 176 height 15
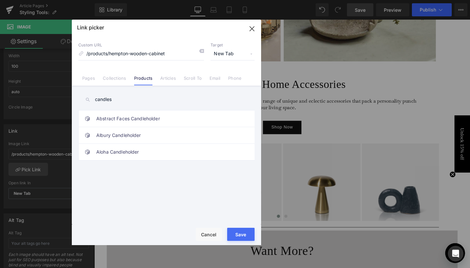
type input "candles"
drag, startPoint x: 118, startPoint y: 96, endPoint x: 123, endPoint y: 78, distance: 18.9
click at [123, 78] on link "Collections" at bounding box center [114, 80] width 23 height 10
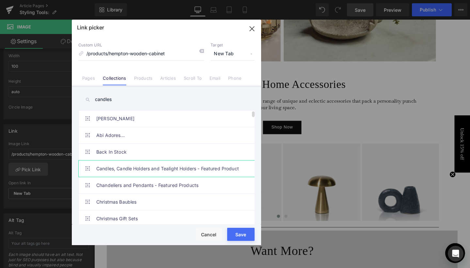
click at [129, 168] on link "Candles, Candle Holders and Tealight Holders - Featured Product" at bounding box center [168, 168] width 144 height 16
type input "/collections/candles-candle-holders-and-tealight-holders-featured-product"
click at [112, 97] on input "candles" at bounding box center [166, 99] width 176 height 15
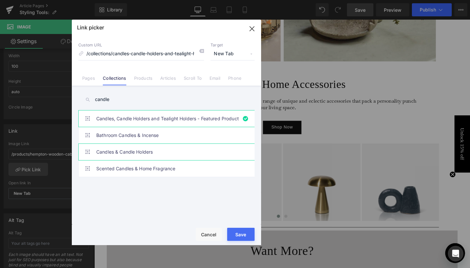
type input "candle"
click at [144, 154] on link "Candles & Candle Holders" at bounding box center [168, 152] width 144 height 16
type input "/collections/candles-and-candle-holders"
click at [238, 236] on button "Save" at bounding box center [240, 234] width 27 height 13
type input "/collections/candles-and-candle-holders"
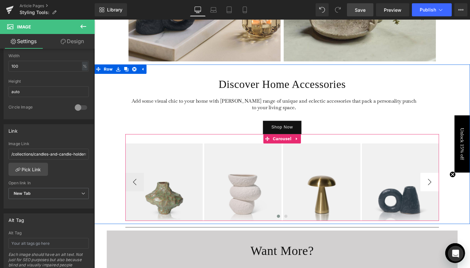
click at [449, 190] on button "›" at bounding box center [447, 190] width 20 height 20
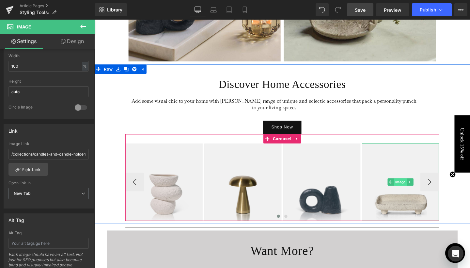
click at [412, 188] on span "Image" at bounding box center [416, 190] width 13 height 8
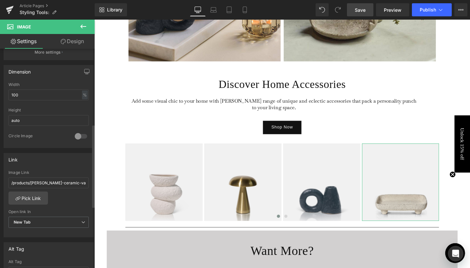
scroll to position [212, 0]
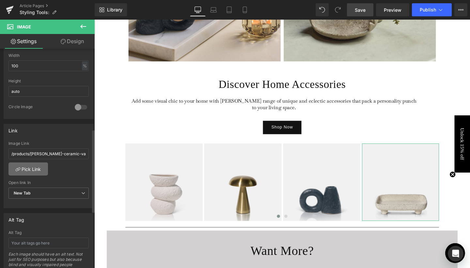
click at [31, 167] on link "Pick Link" at bounding box center [28, 168] width 40 height 13
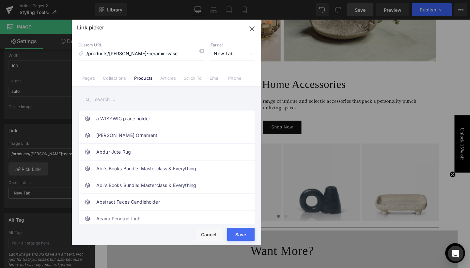
click at [108, 96] on input "text" at bounding box center [166, 99] width 176 height 15
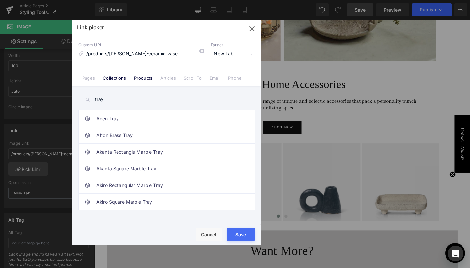
click at [111, 78] on link "Collections" at bounding box center [114, 80] width 23 height 10
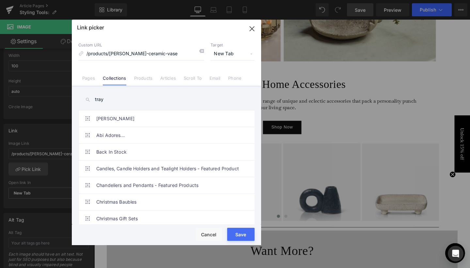
scroll to position [-1, 0]
click at [107, 105] on input "tray" at bounding box center [166, 99] width 176 height 15
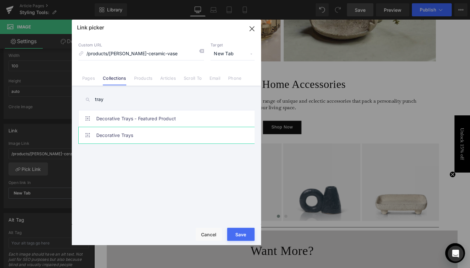
type input "tray"
click at [108, 137] on link "Decorative Trays" at bounding box center [168, 135] width 144 height 16
type input "/collections/decorative-trays"
click at [237, 239] on div "Rendering Content" at bounding box center [235, 242] width 40 height 7
click at [242, 237] on button "Save" at bounding box center [240, 234] width 27 height 13
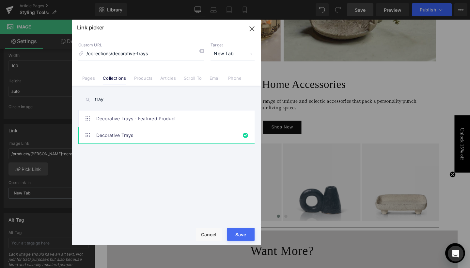
type input "/collections/decorative-trays"
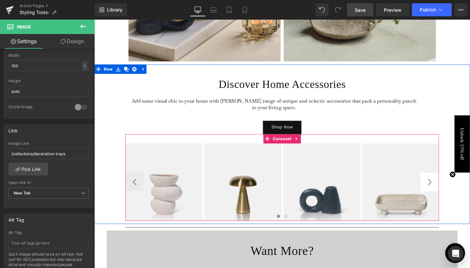
click at [453, 187] on button "›" at bounding box center [447, 190] width 20 height 20
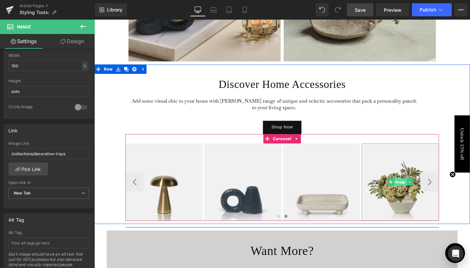
click at [414, 187] on span "Image" at bounding box center [416, 190] width 13 height 8
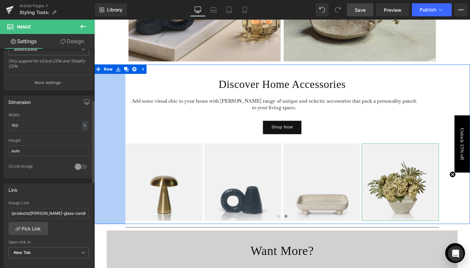
scroll to position [160, 0]
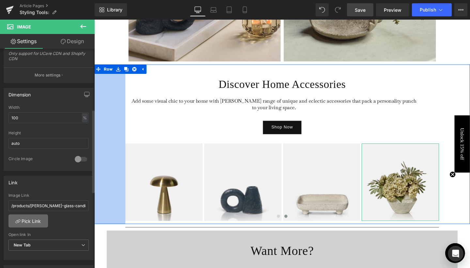
click at [35, 223] on link "Pick Link" at bounding box center [28, 220] width 40 height 13
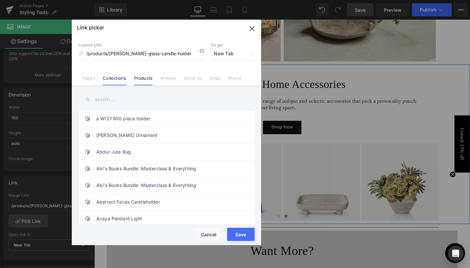
click at [114, 76] on link "Collections" at bounding box center [114, 80] width 23 height 10
click at [105, 102] on input "text" at bounding box center [166, 99] width 176 height 15
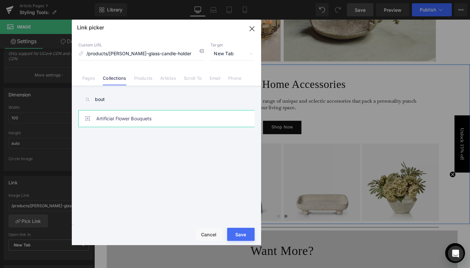
type input "bout"
drag, startPoint x: 106, startPoint y: 110, endPoint x: 109, endPoint y: 122, distance: 12.0
click at [109, 122] on link "Artificial Flower Bouquets" at bounding box center [168, 118] width 144 height 16
type input "/collections/artificial-flower-bouquets"
click at [247, 237] on button "Save" at bounding box center [240, 234] width 27 height 13
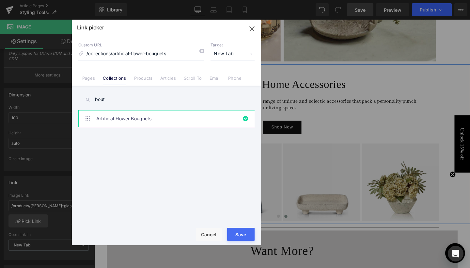
type input "/collections/artificial-flower-bouquets"
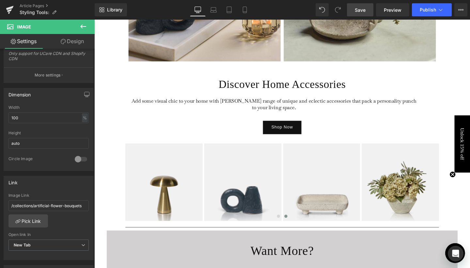
click at [360, 11] on span "Save" at bounding box center [360, 10] width 11 height 7
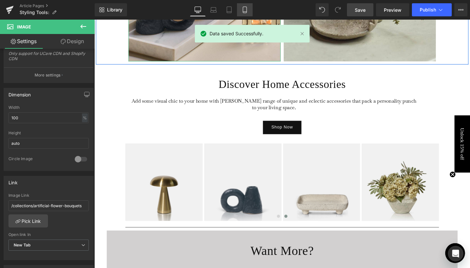
click at [246, 9] on icon at bounding box center [245, 10] width 7 height 7
